Goal: Task Accomplishment & Management: Use online tool/utility

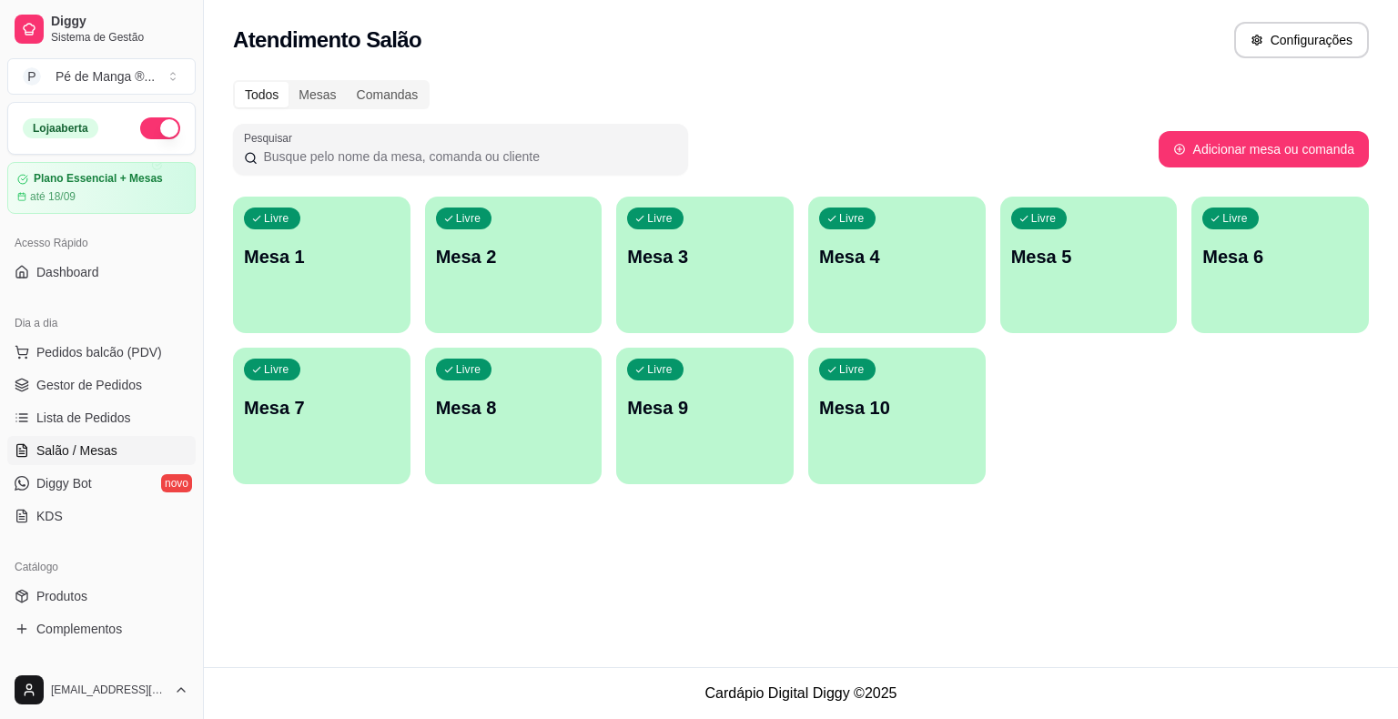
scroll to position [226, 0]
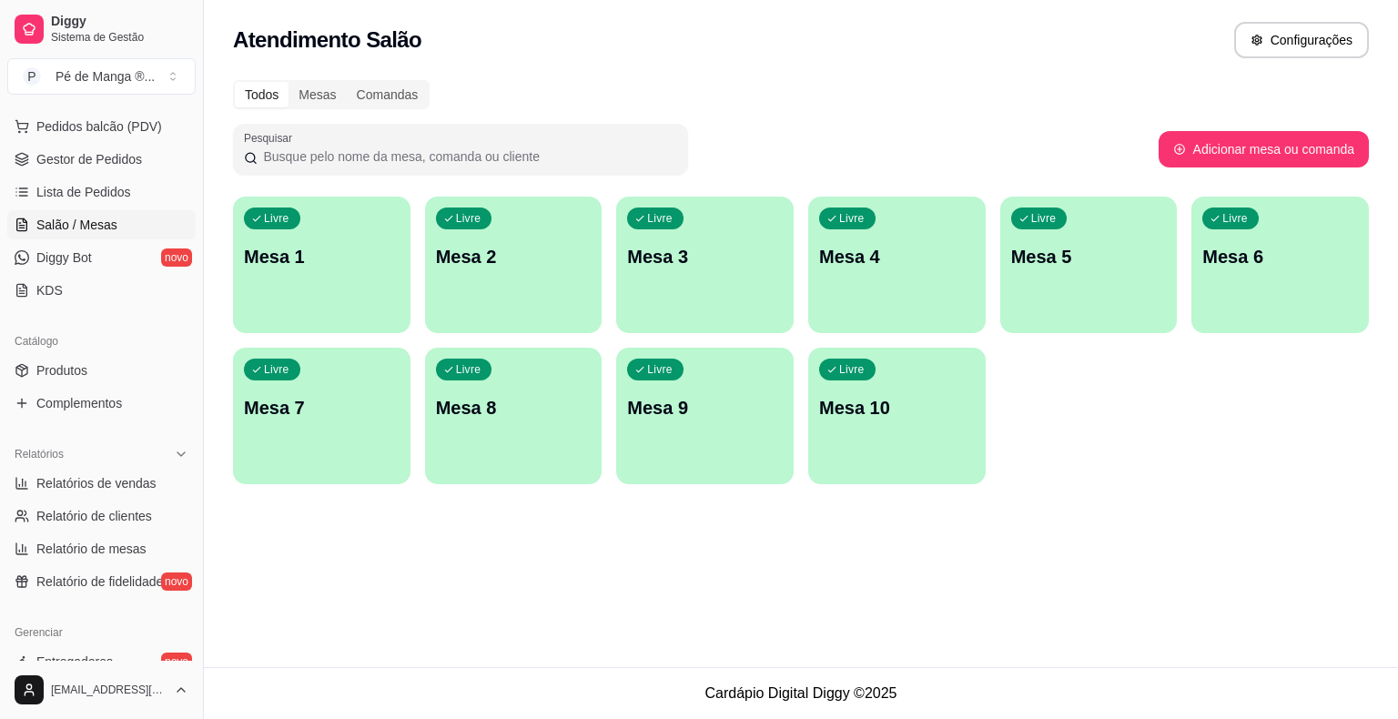
click at [318, 265] on p "Mesa 1" at bounding box center [322, 256] width 156 height 25
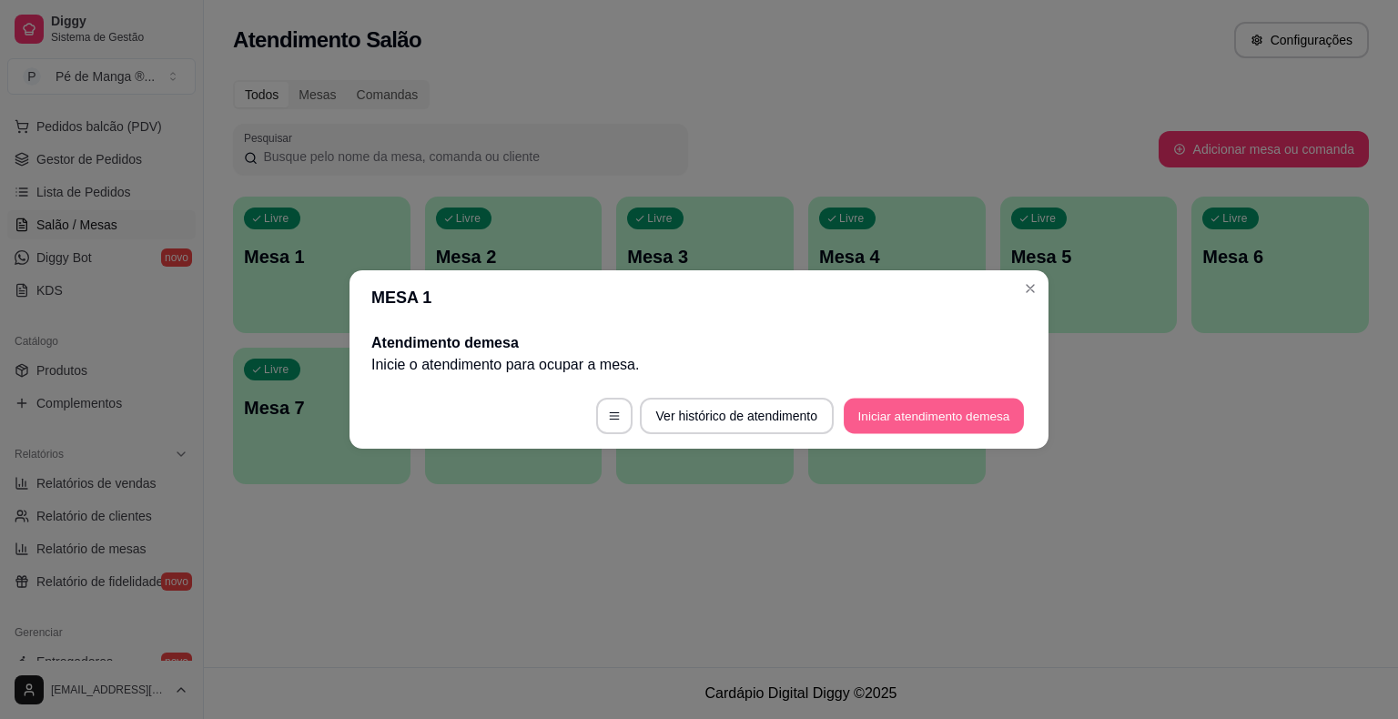
click at [946, 428] on button "Iniciar atendimento de mesa" at bounding box center [934, 416] width 180 height 35
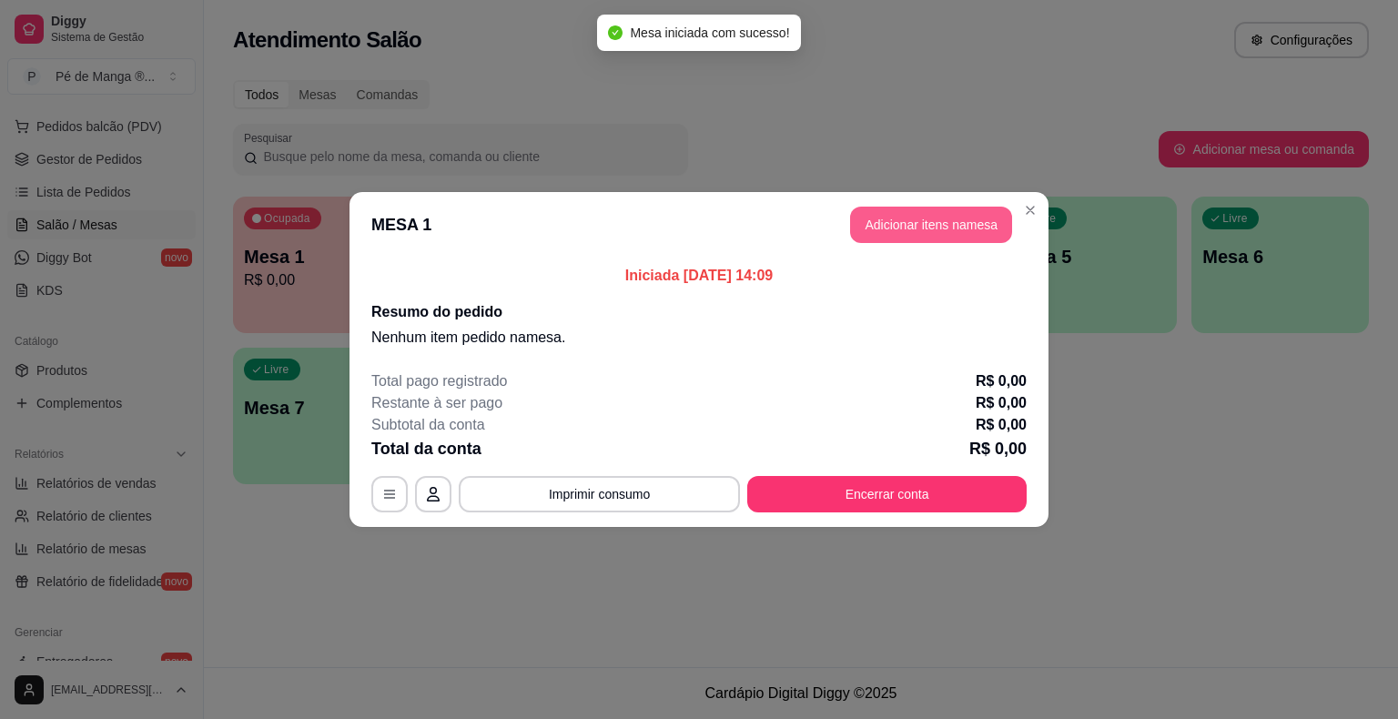
click at [929, 229] on button "Adicionar itens na mesa" at bounding box center [931, 225] width 162 height 36
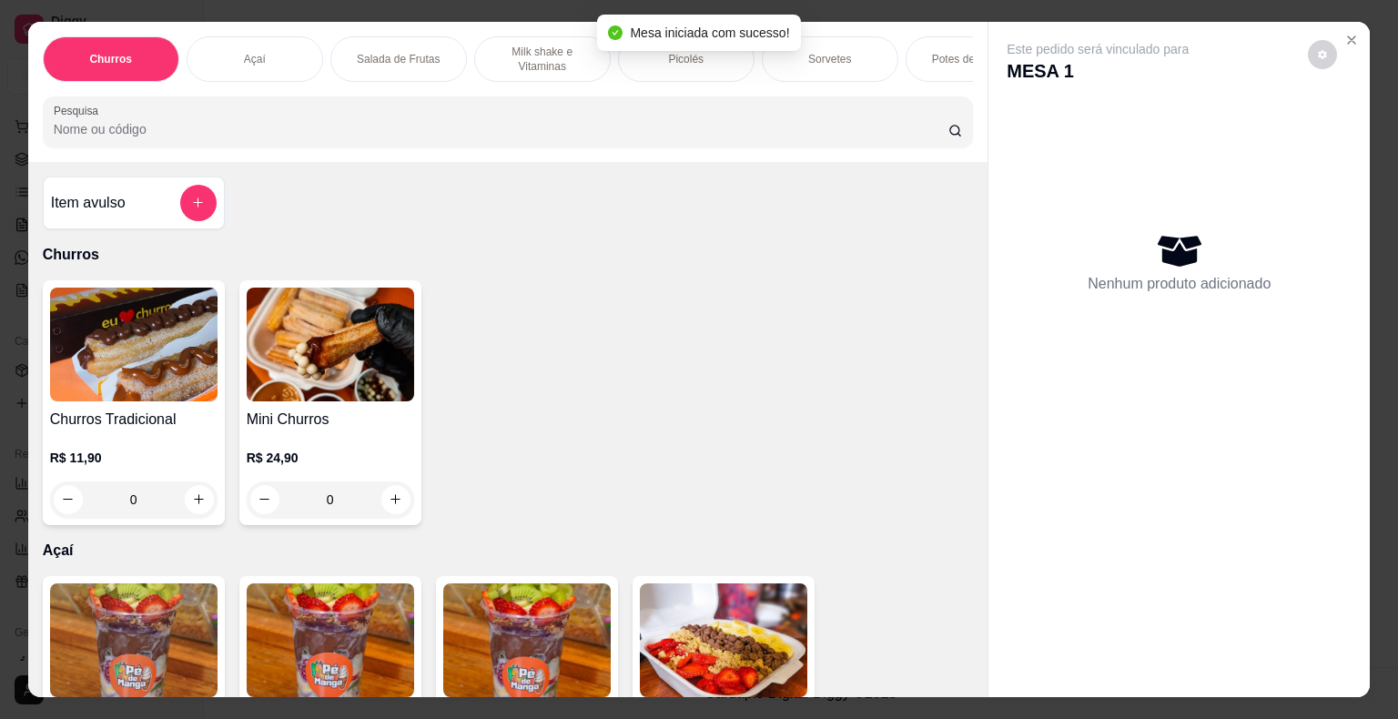
drag, startPoint x: 716, startPoint y: 62, endPoint x: 695, endPoint y: 80, distance: 27.7
click at [713, 66] on div "Picolés" at bounding box center [686, 59] width 137 height 46
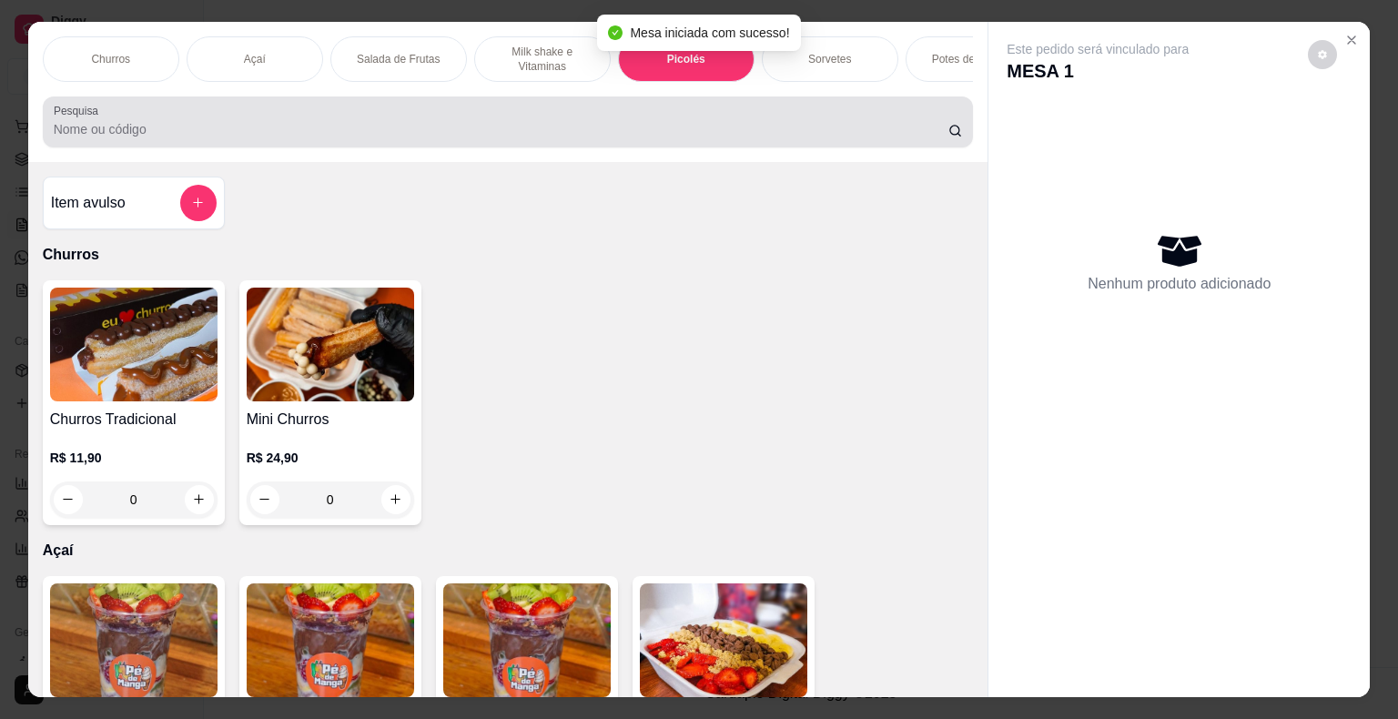
scroll to position [44, 0]
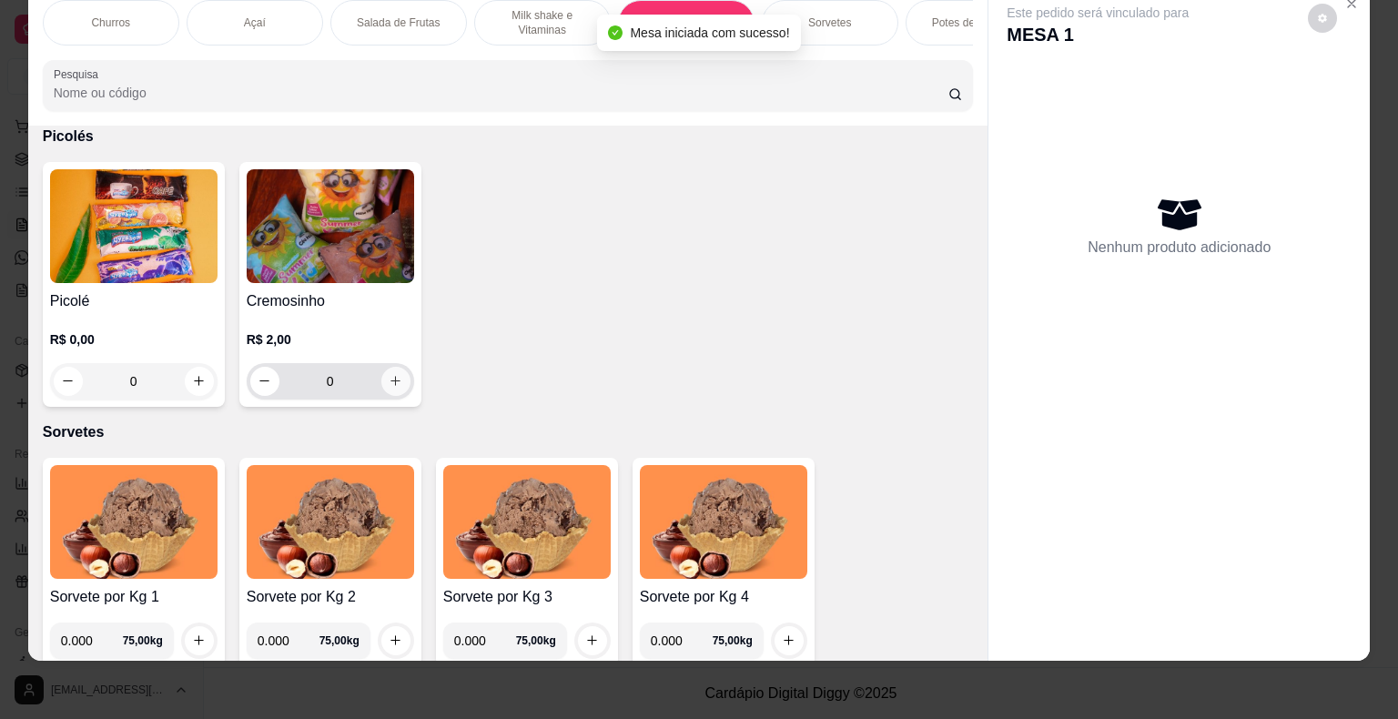
click at [389, 384] on icon "increase-product-quantity" at bounding box center [396, 381] width 14 height 14
type input "1"
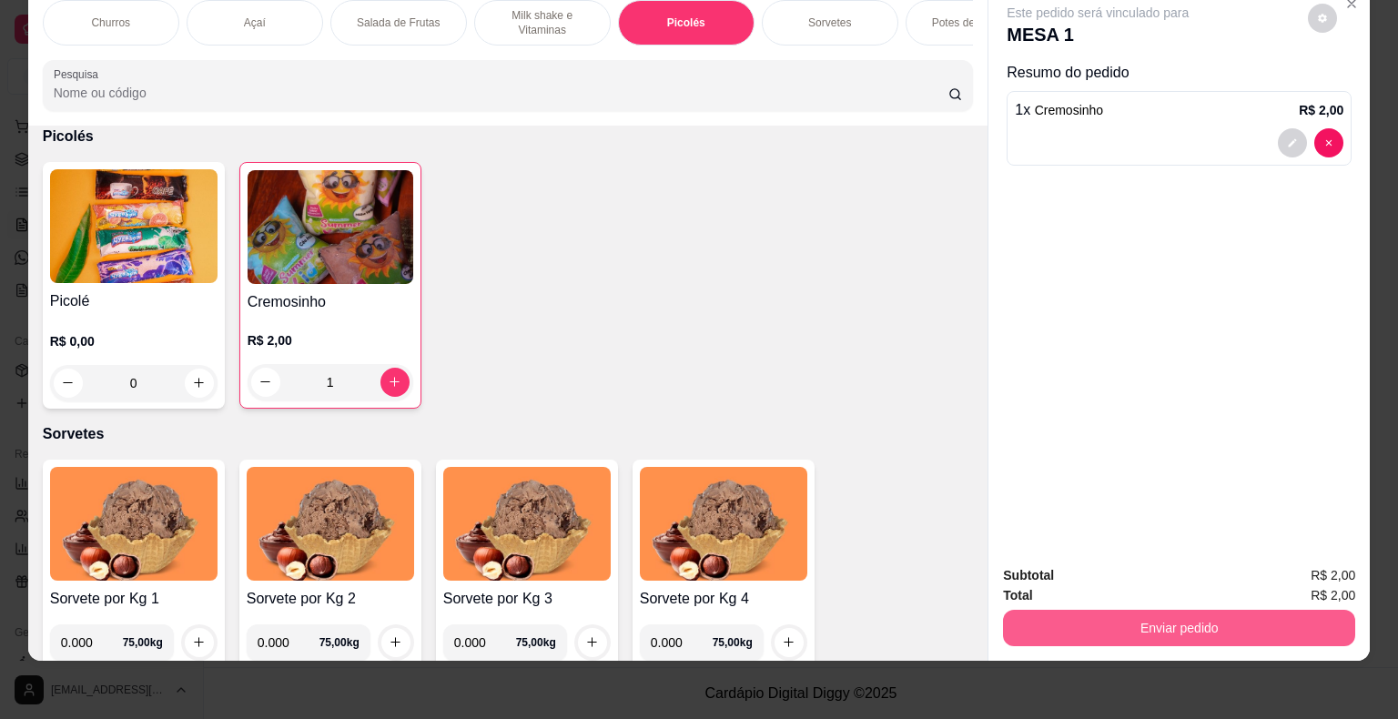
click at [1121, 616] on button "Enviar pedido" at bounding box center [1179, 628] width 352 height 36
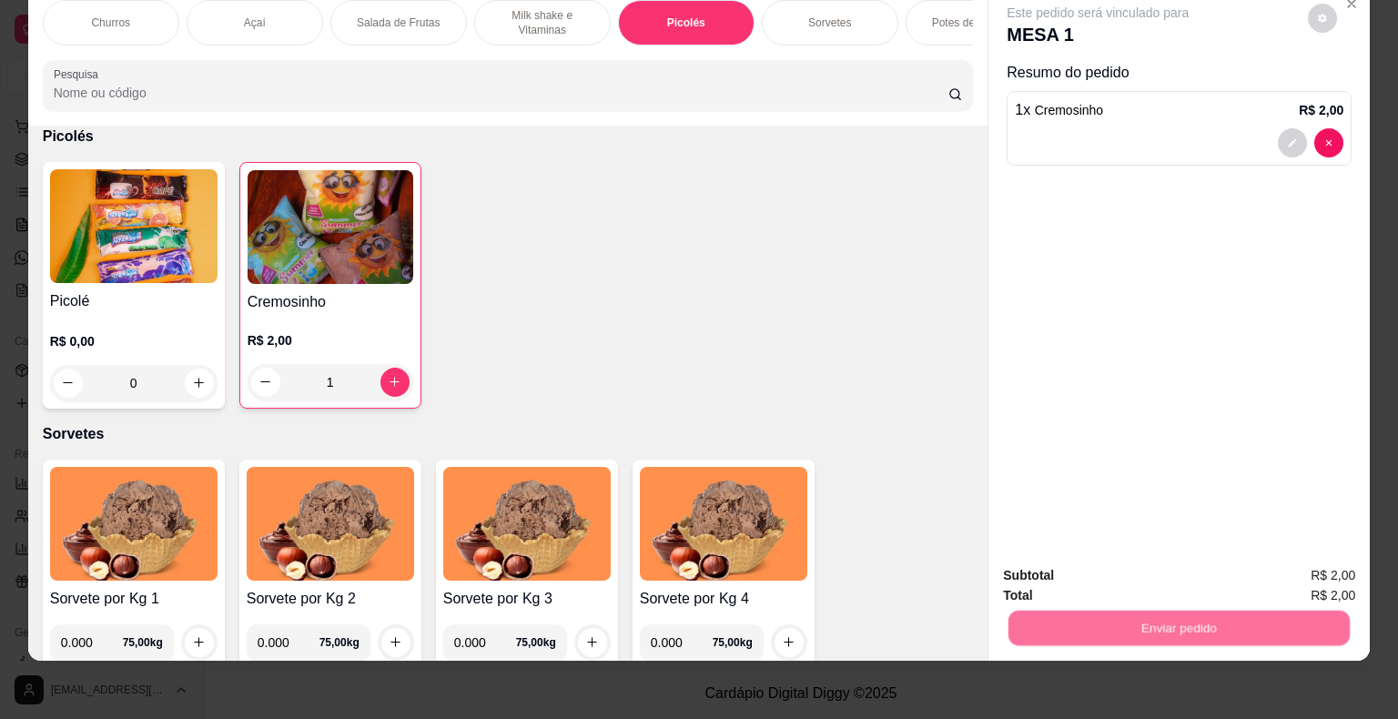
click at [1107, 572] on button "Não registrar e enviar pedido" at bounding box center [1119, 570] width 184 height 34
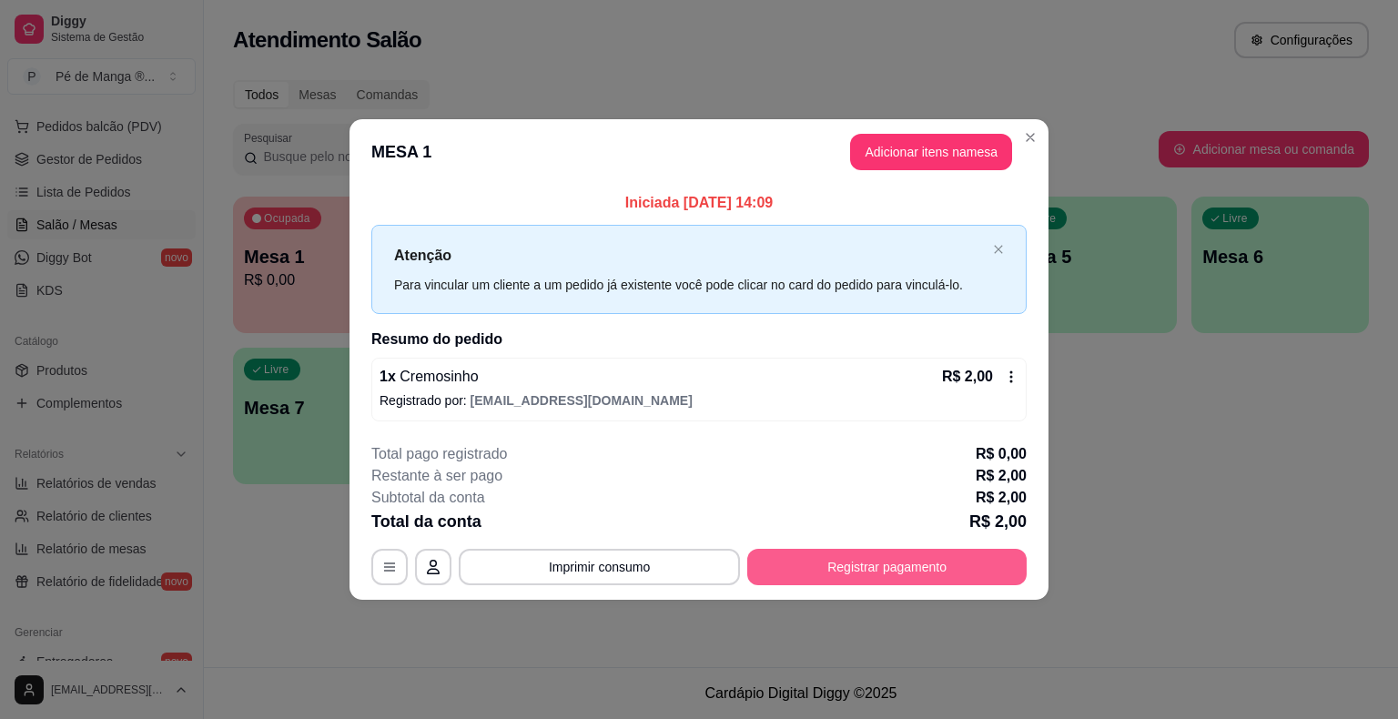
click at [826, 583] on button "Registrar pagamento" at bounding box center [886, 567] width 279 height 36
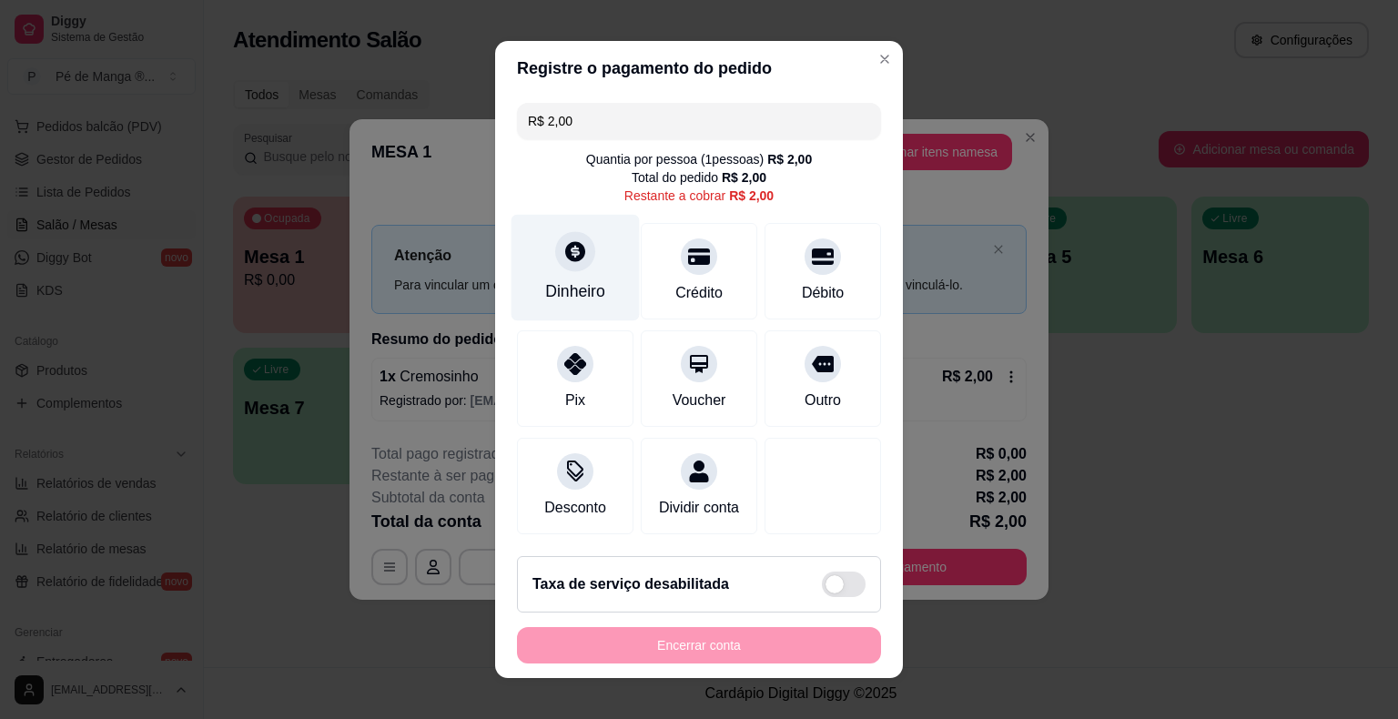
click at [564, 283] on div "Dinheiro" at bounding box center [576, 268] width 128 height 106
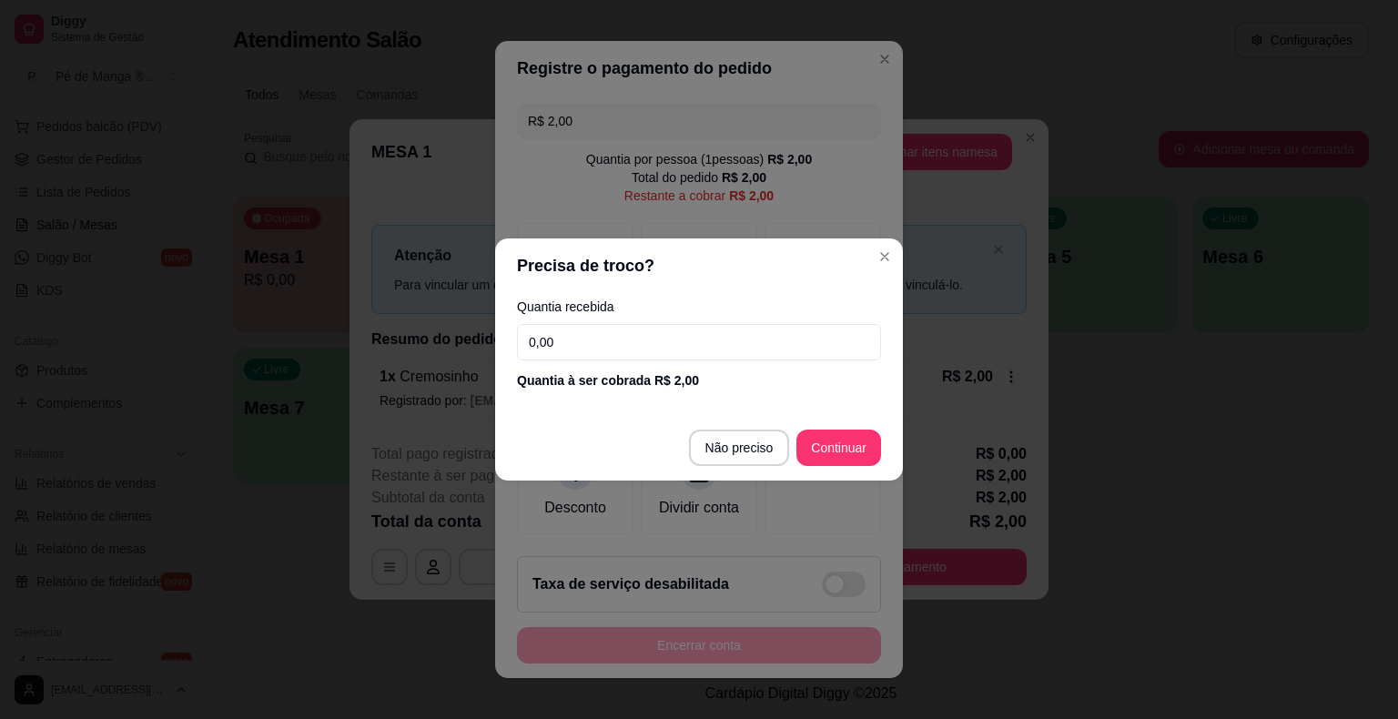
click at [591, 348] on input "0,00" at bounding box center [699, 342] width 364 height 36
type input "2,00"
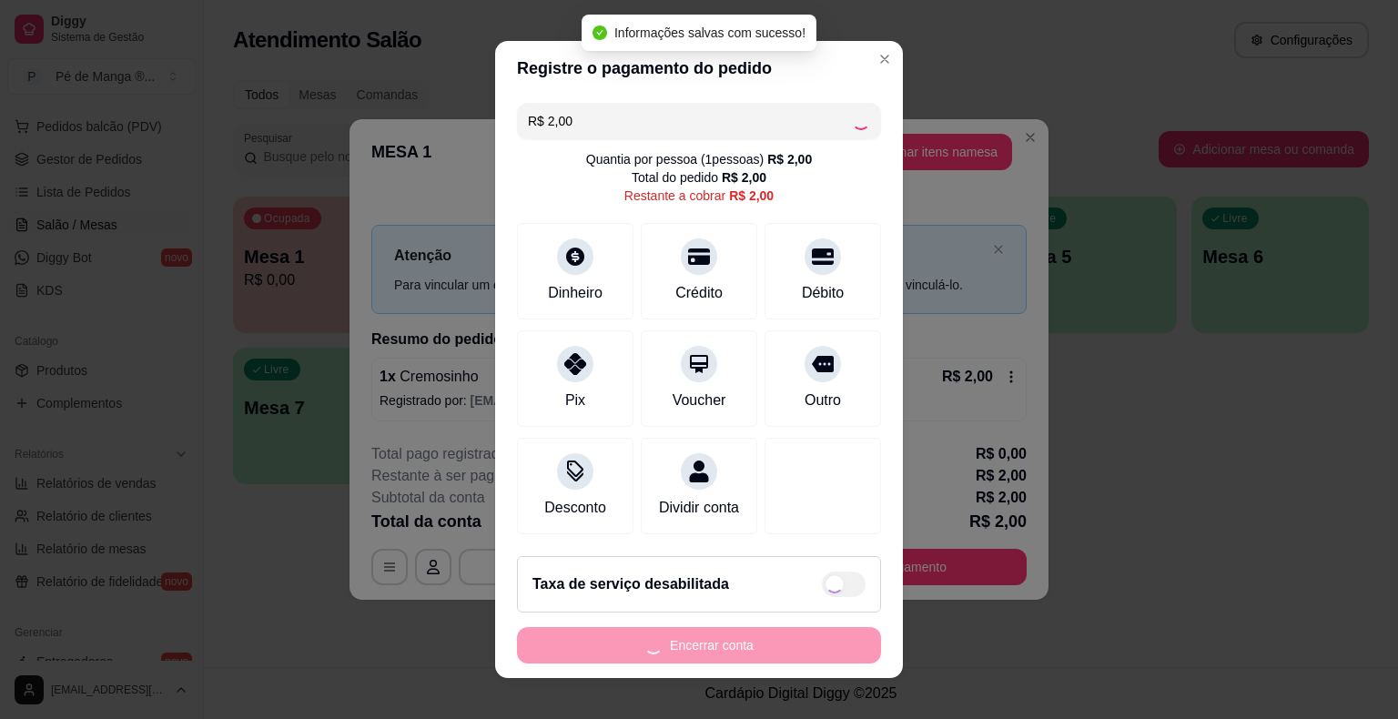
type input "R$ 0,00"
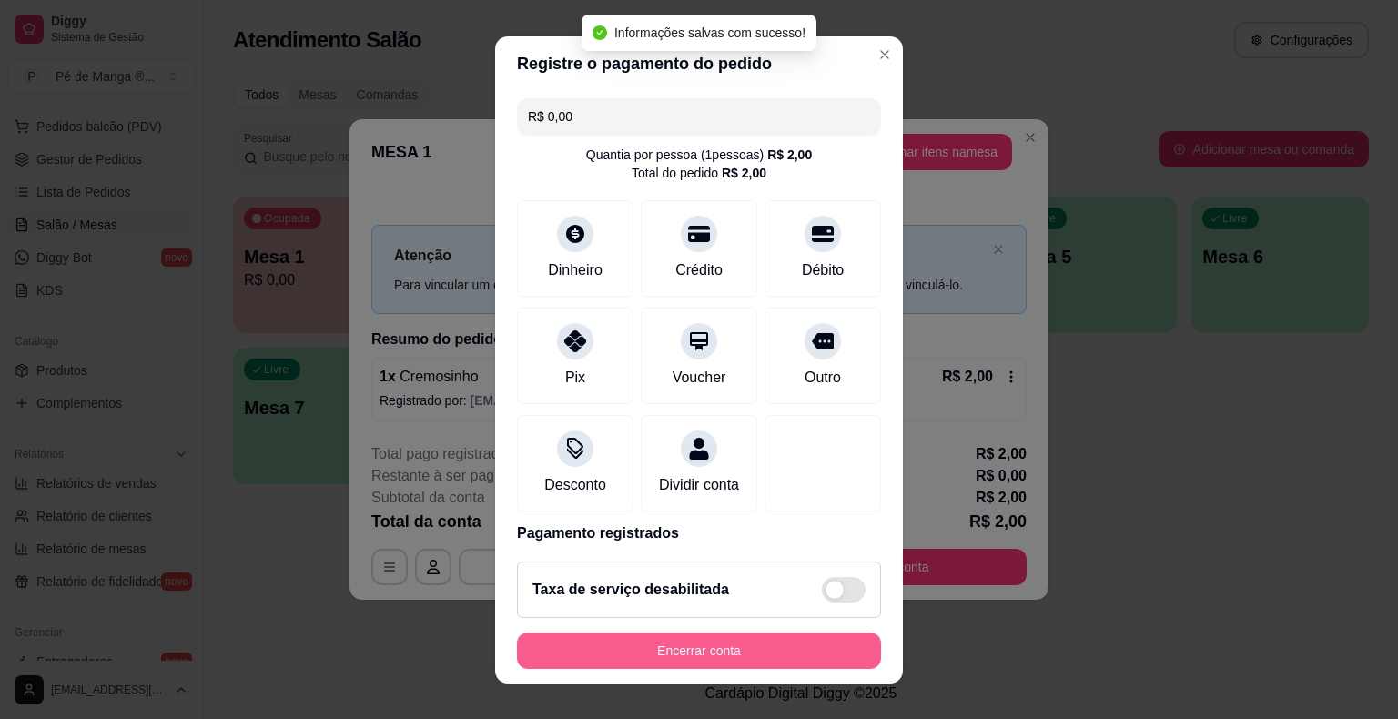
click at [669, 668] on div "Encerrar conta" at bounding box center [699, 651] width 364 height 36
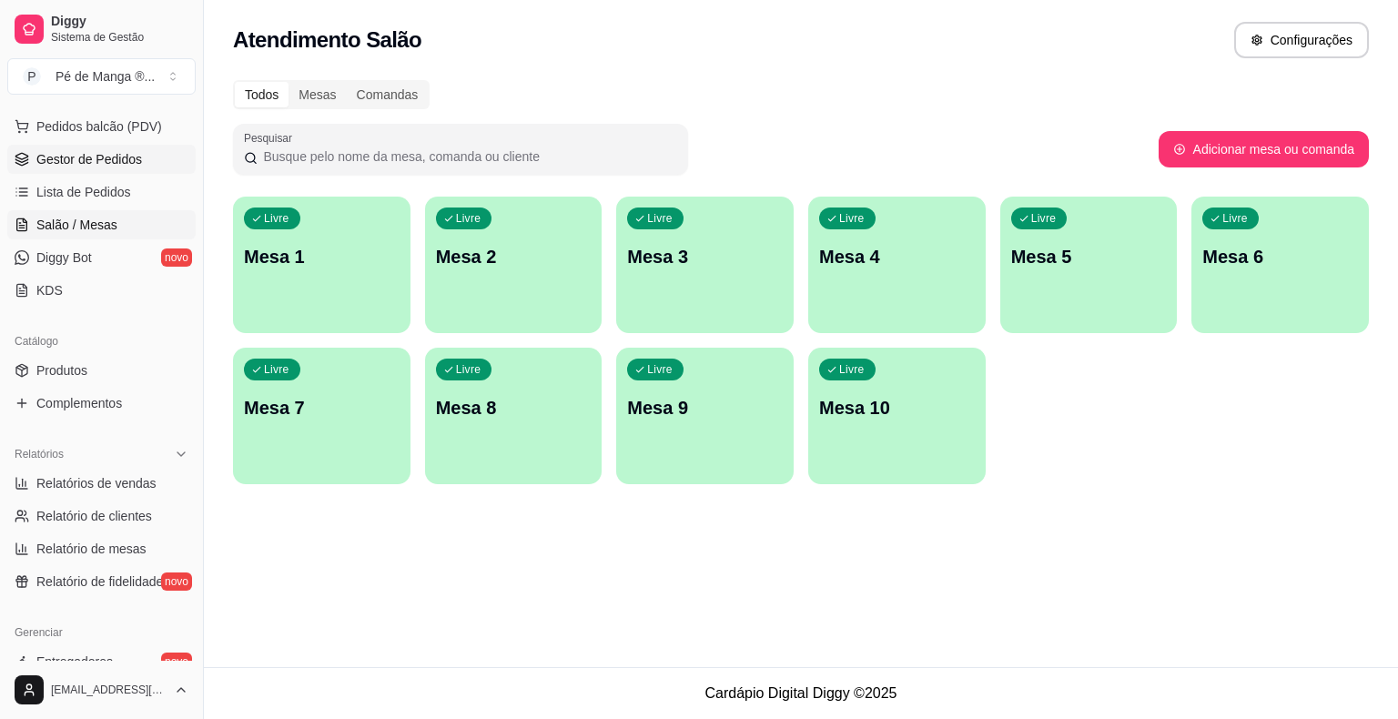
click at [108, 147] on link "Gestor de Pedidos" at bounding box center [101, 159] width 188 height 29
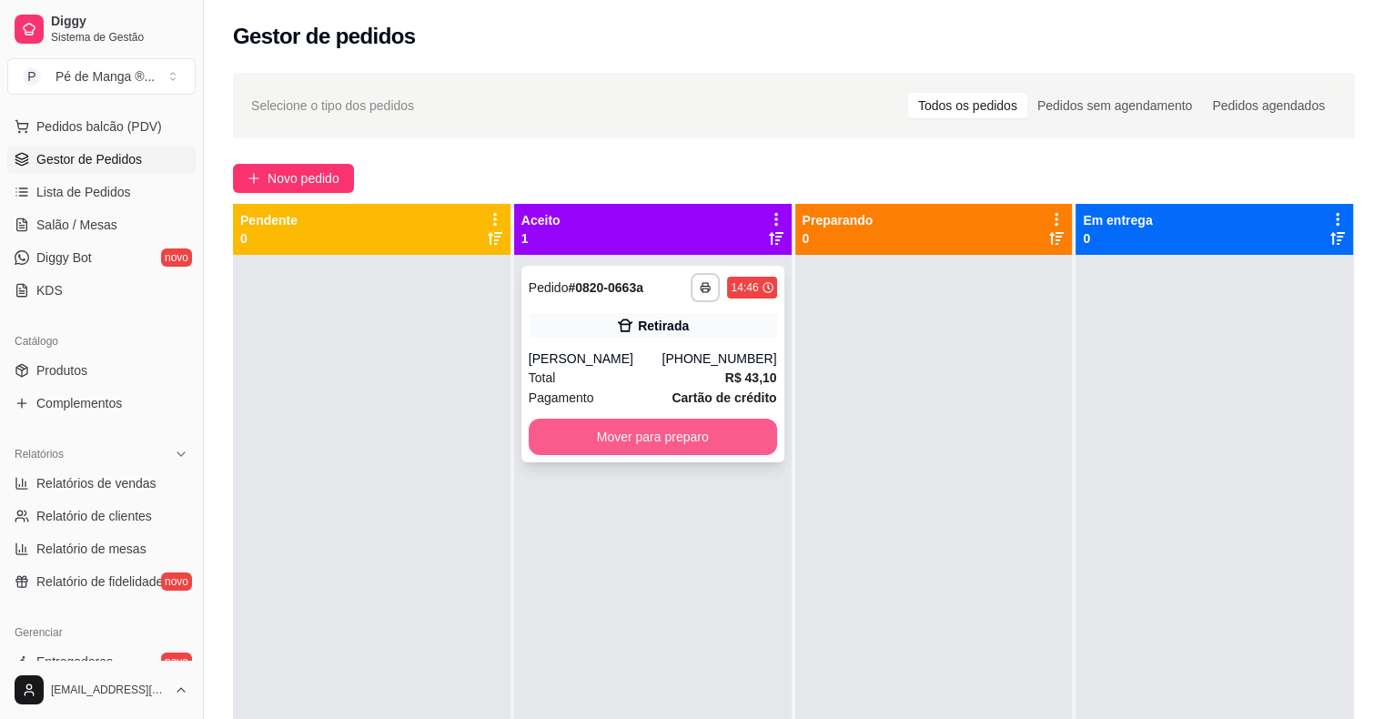
click at [675, 428] on button "Mover para preparo" at bounding box center [653, 437] width 248 height 36
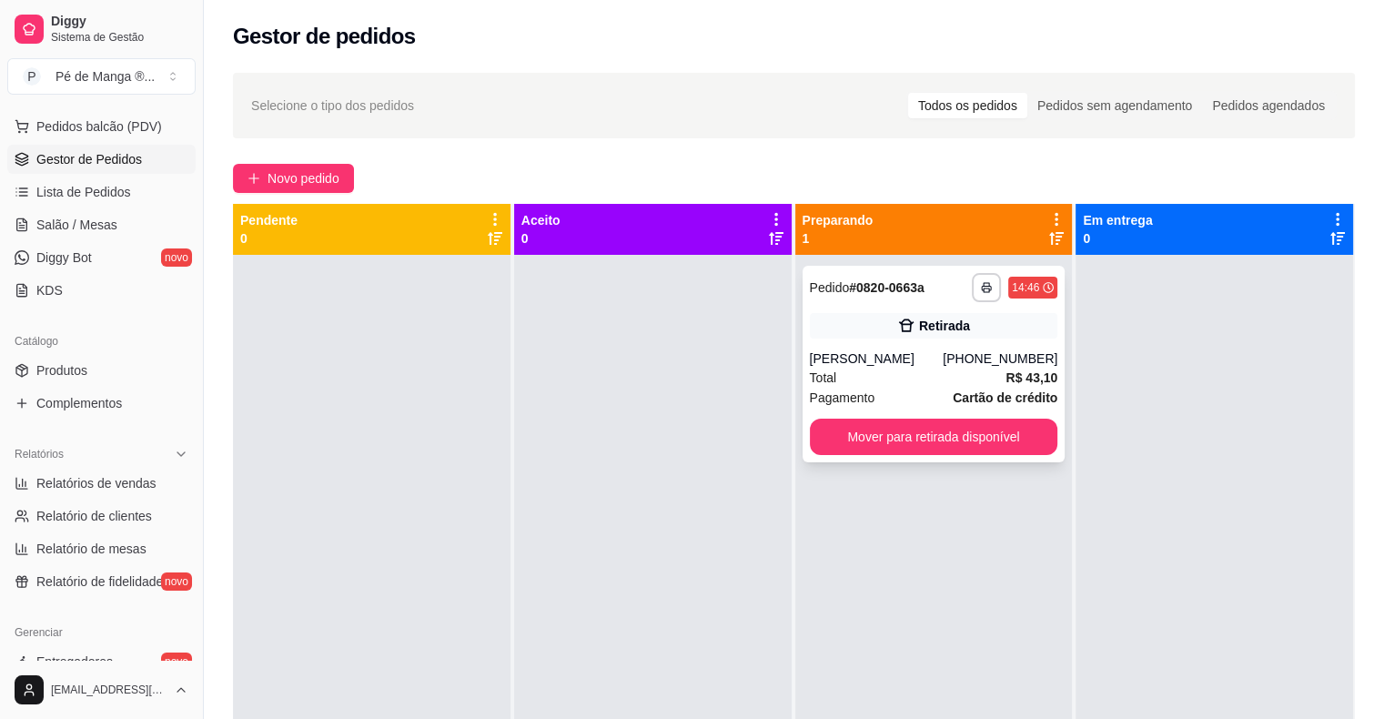
click at [852, 348] on div "**********" at bounding box center [934, 364] width 263 height 197
click at [968, 451] on button "Mover para retirada disponível" at bounding box center [934, 437] width 248 height 36
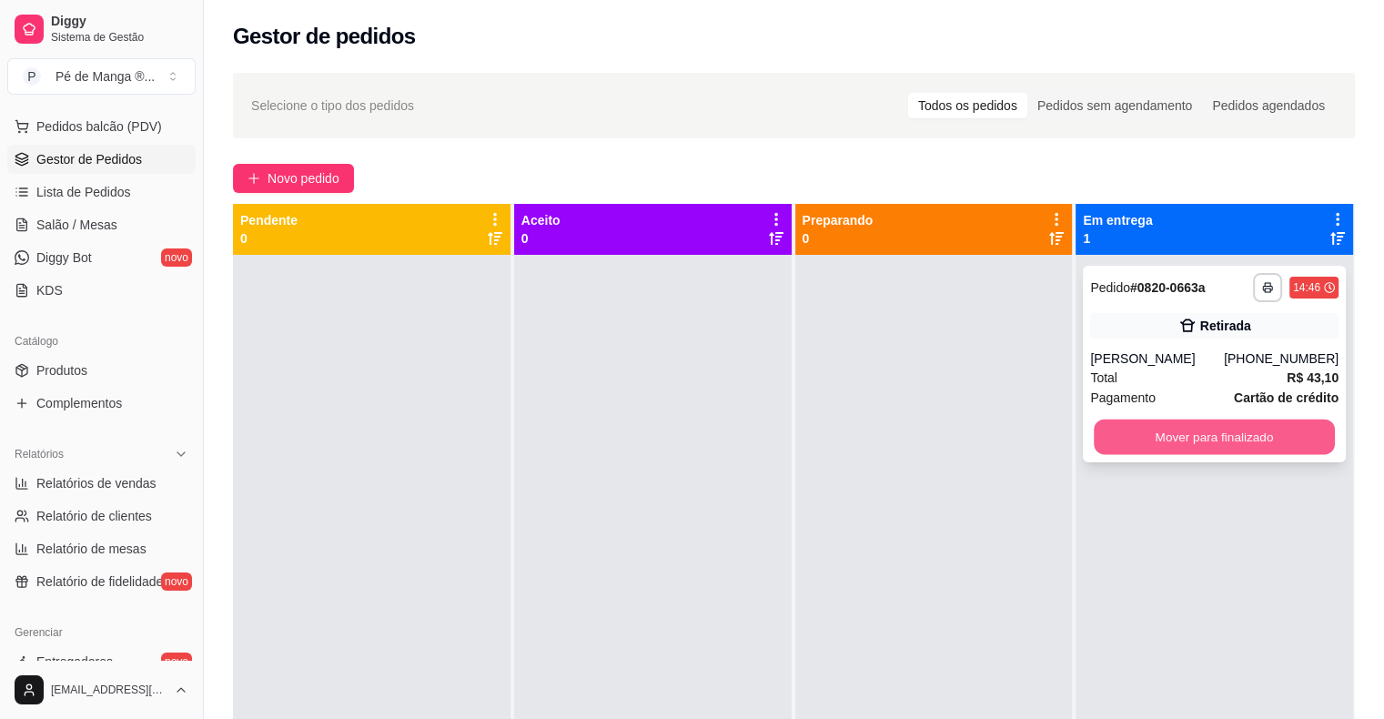
click at [1164, 421] on button "Mover para finalizado" at bounding box center [1214, 437] width 241 height 35
